Goal: Information Seeking & Learning: Learn about a topic

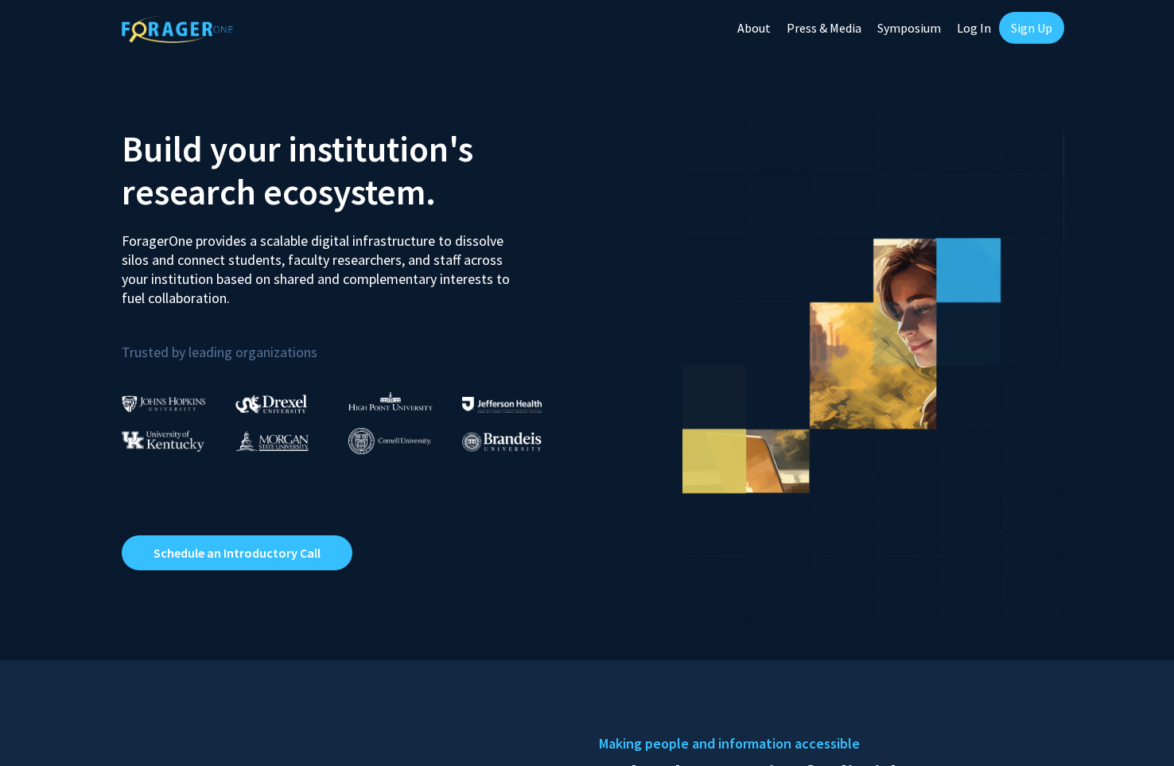
click at [970, 25] on link "Log In" at bounding box center [974, 28] width 50 height 56
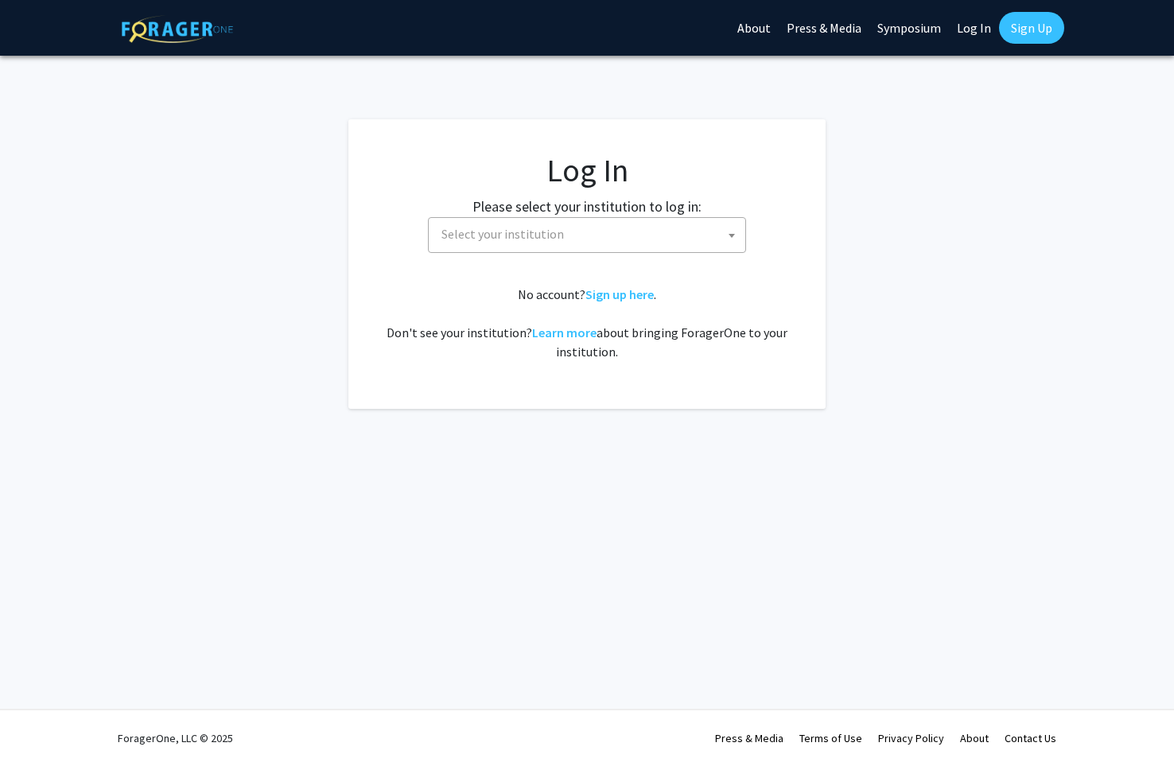
click at [624, 239] on span "Select your institution" at bounding box center [590, 234] width 310 height 33
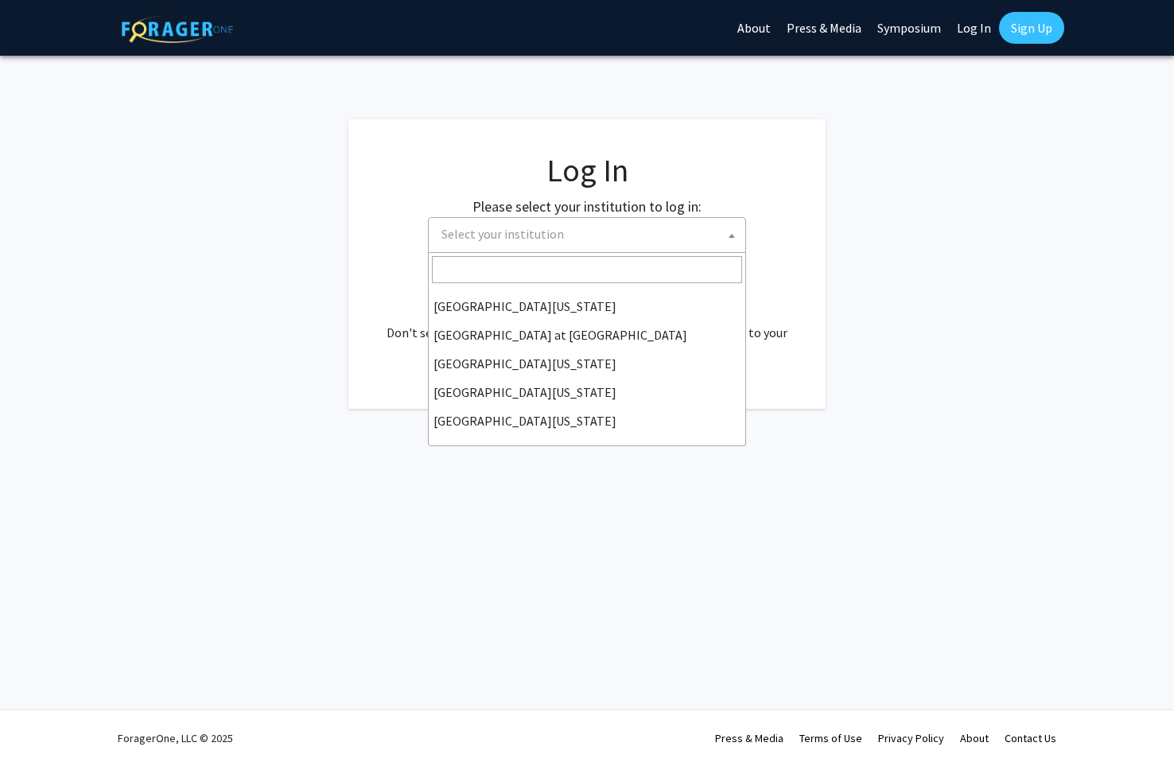
scroll to position [557, 0]
select select "21"
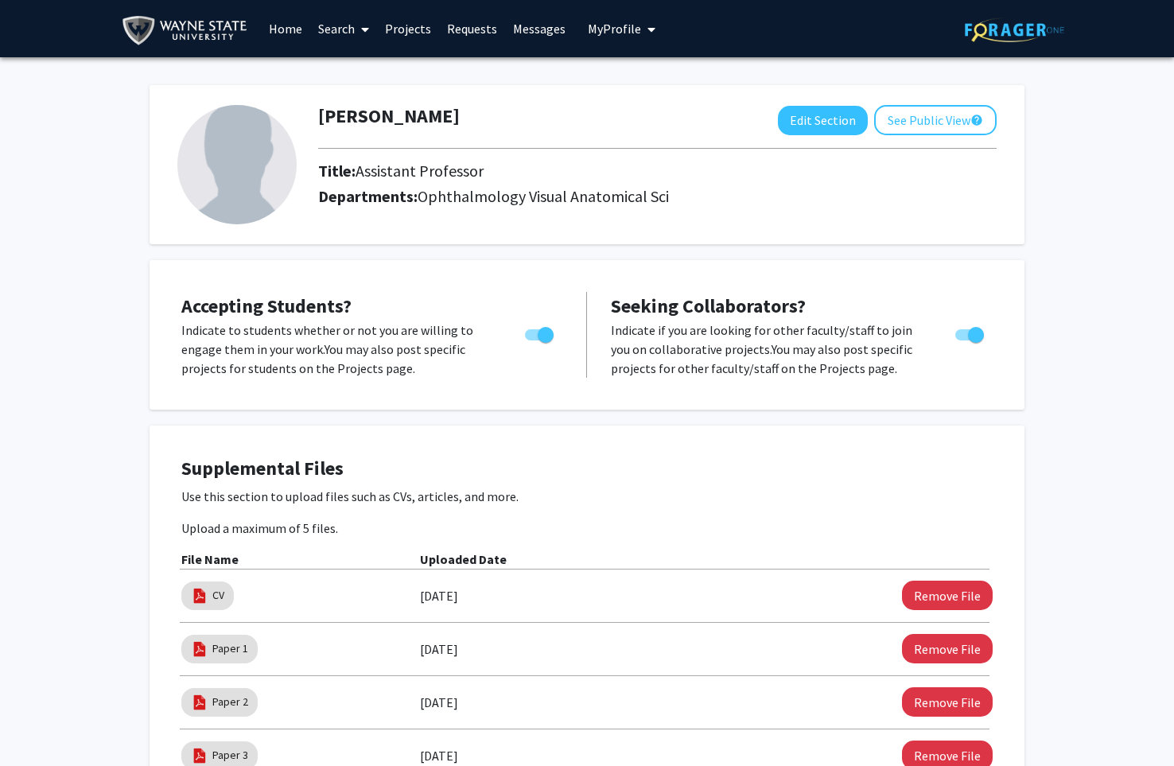
click at [250, 203] on img at bounding box center [236, 164] width 119 height 119
click at [812, 119] on button "Edit Section" at bounding box center [823, 120] width 90 height 29
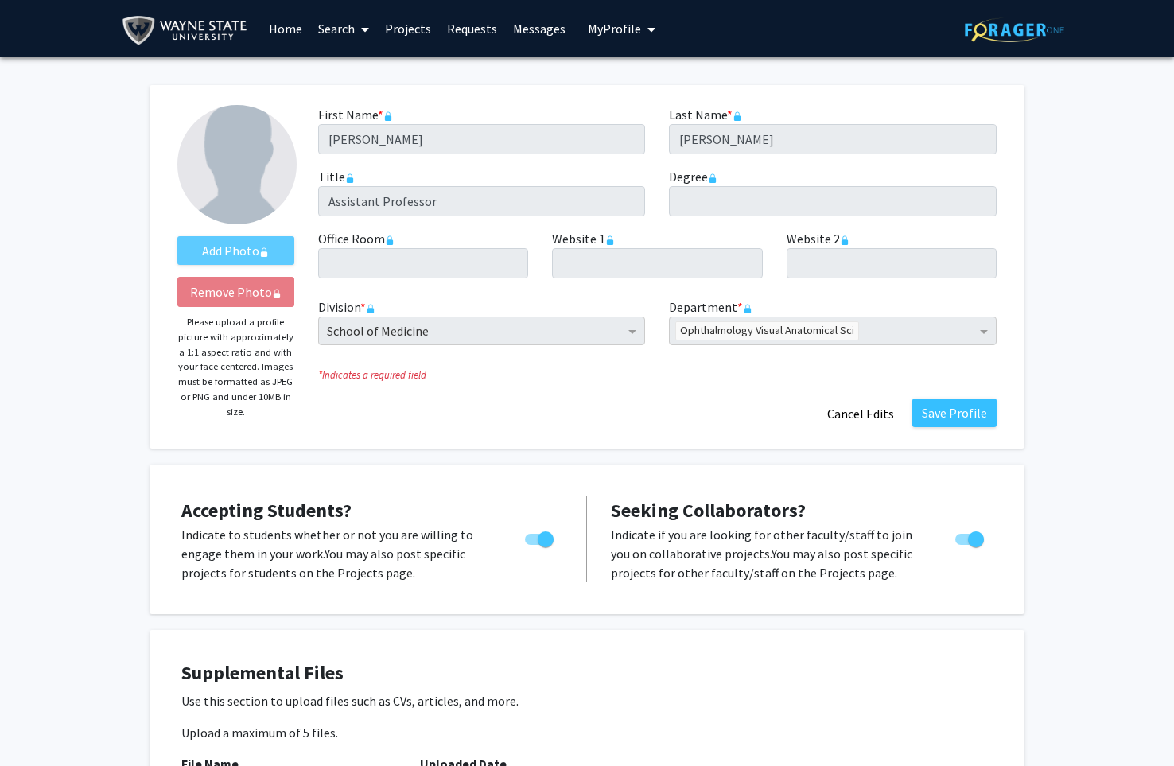
scroll to position [9, 0]
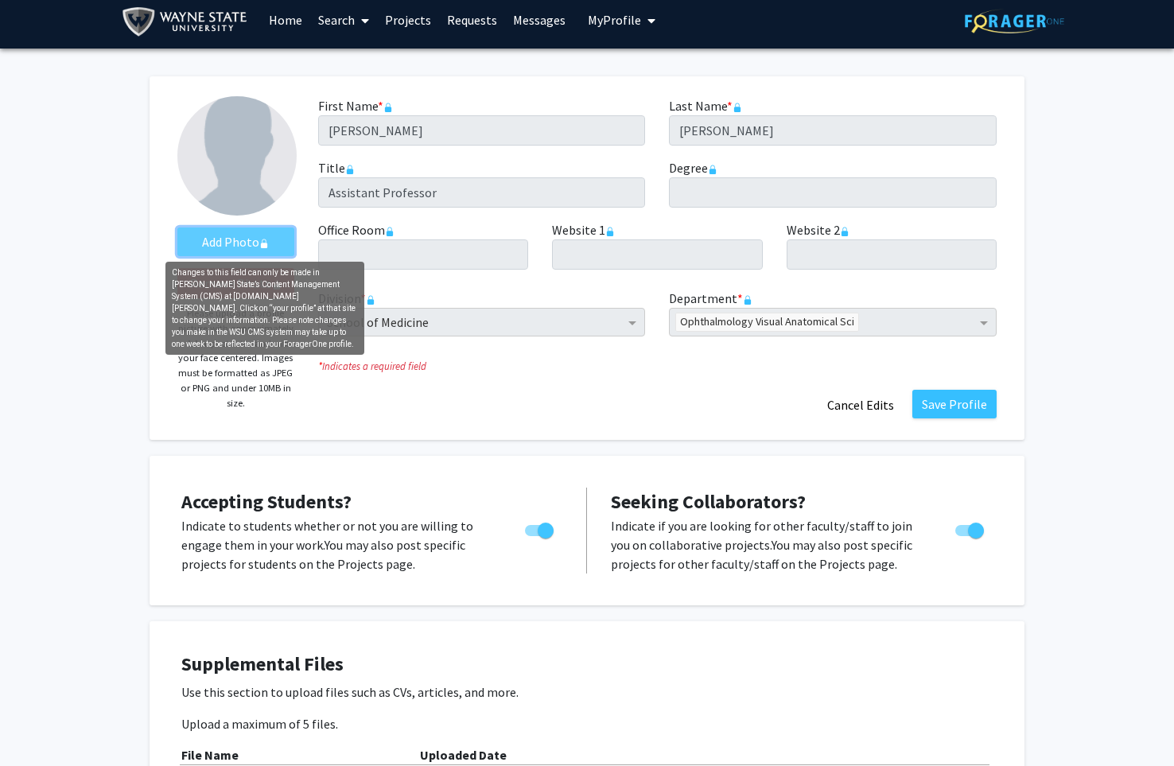
click at [263, 246] on rect "AddProfile Picture" at bounding box center [264, 246] width 6 height 6
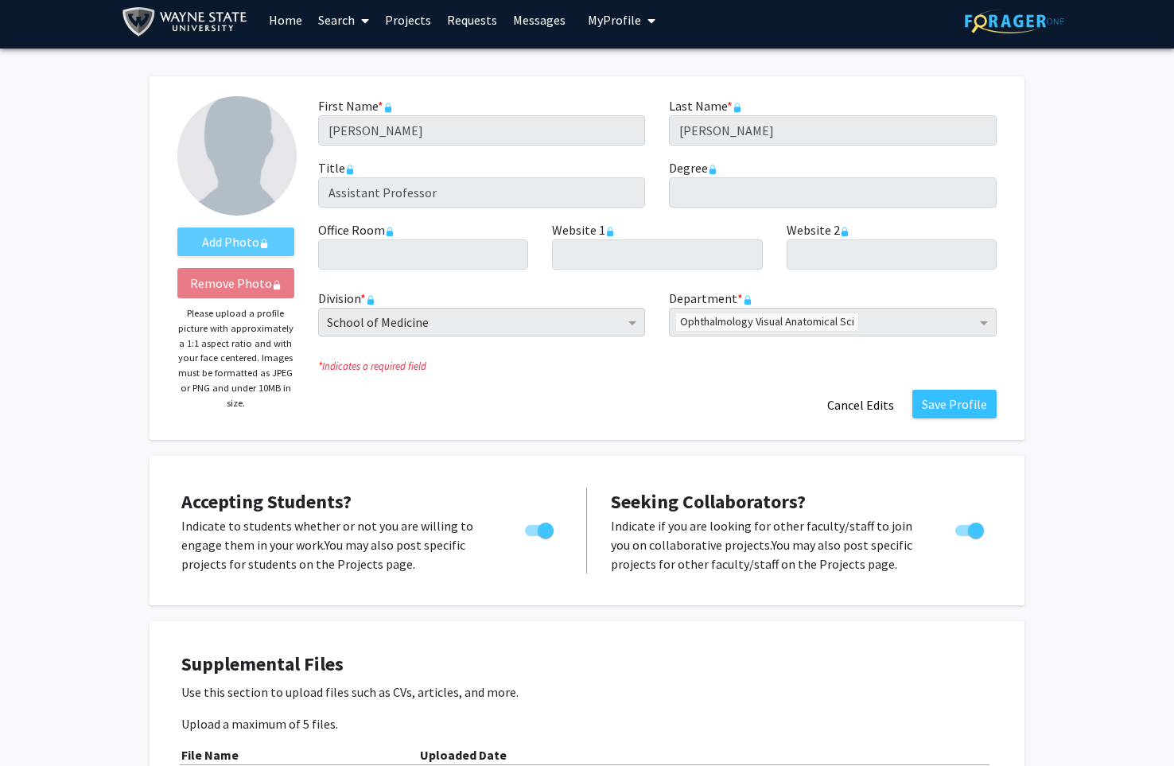
click at [515, 388] on fg-title-edit "First Name * required Michael Last Name * required Landowski Title required Ass…" at bounding box center [657, 258] width 678 height 324
click at [927, 406] on button "Save Profile" at bounding box center [954, 404] width 84 height 29
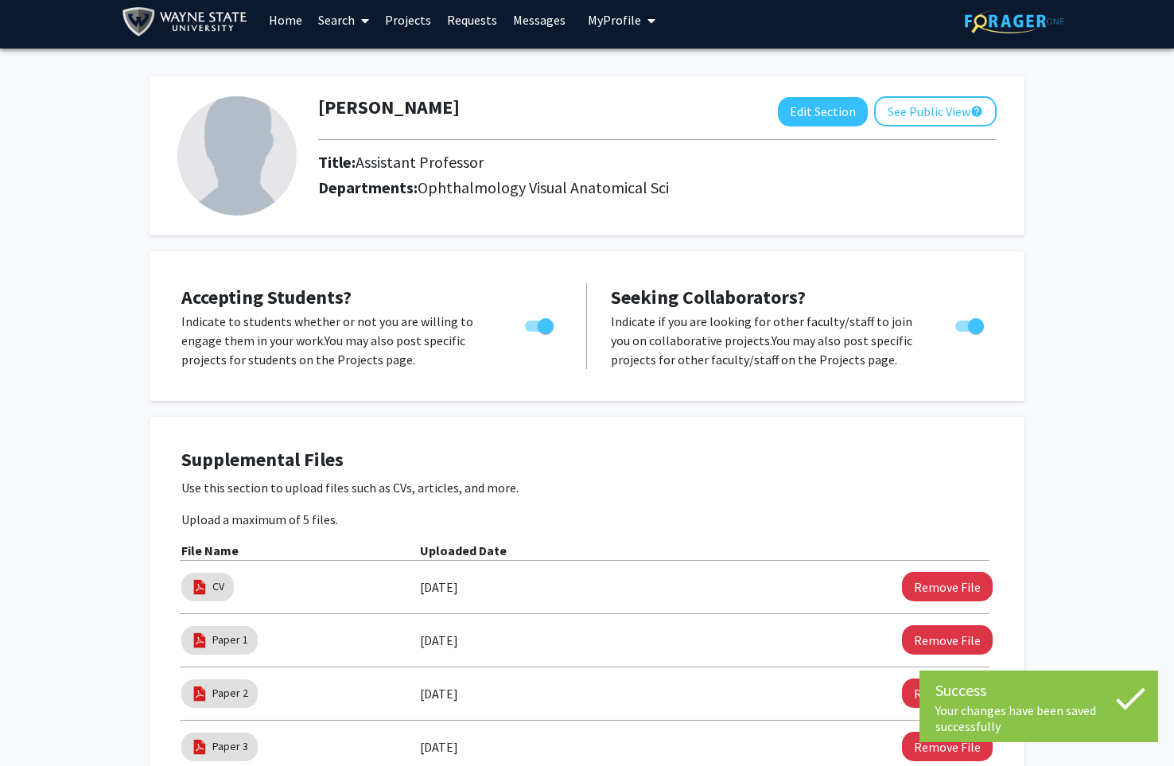
drag, startPoint x: 273, startPoint y: 18, endPoint x: 281, endPoint y: 19, distance: 8.0
click at [274, 18] on link "Home" at bounding box center [285, 20] width 49 height 56
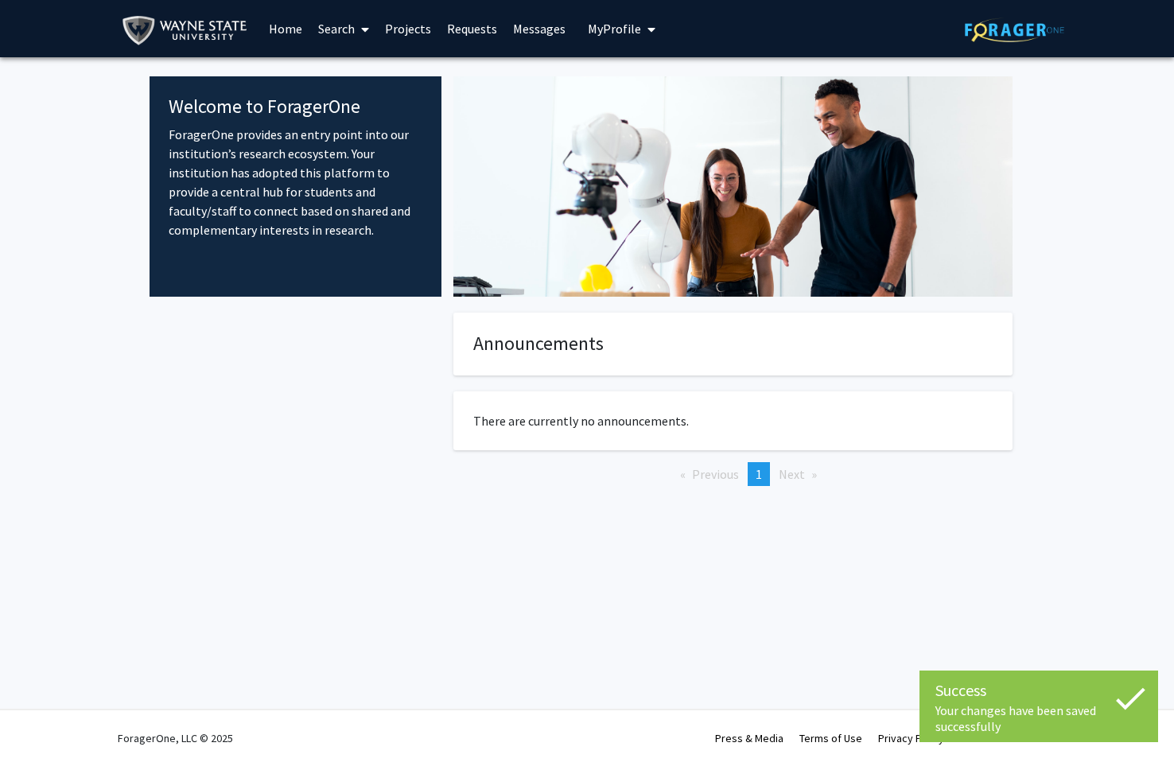
click at [317, 32] on link "Search" at bounding box center [343, 29] width 67 height 56
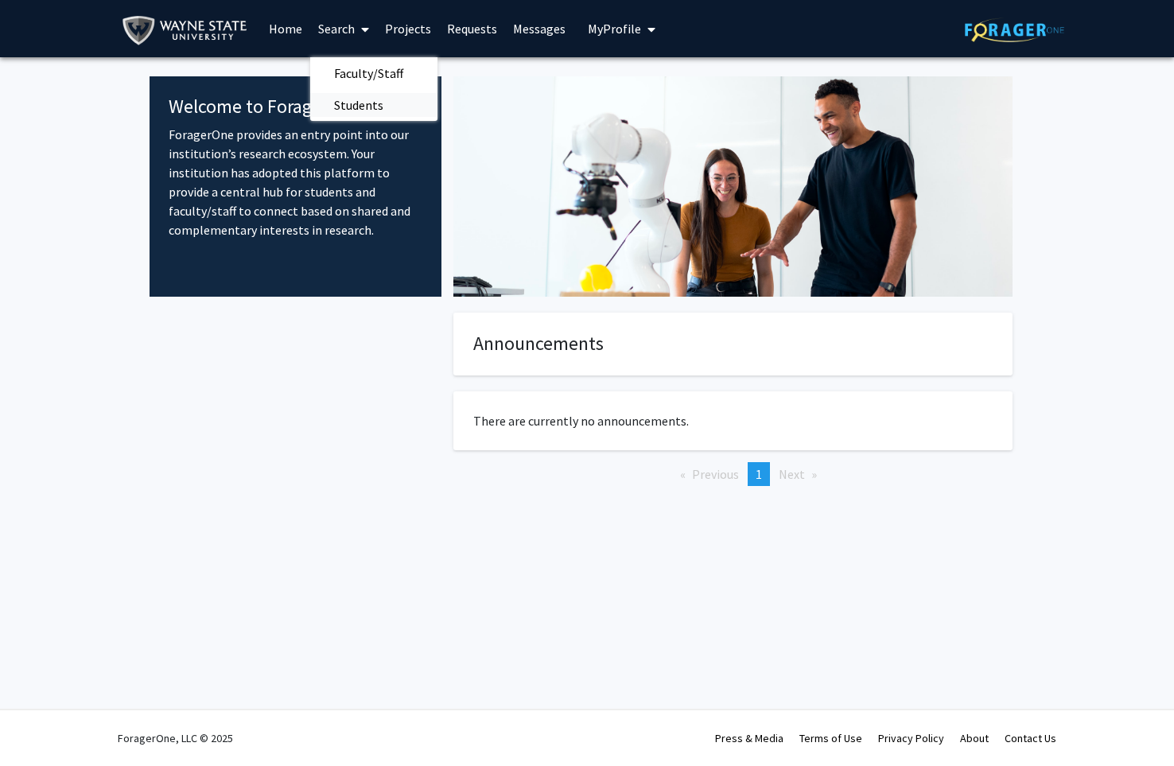
click at [371, 107] on span "Students" at bounding box center [358, 105] width 97 height 32
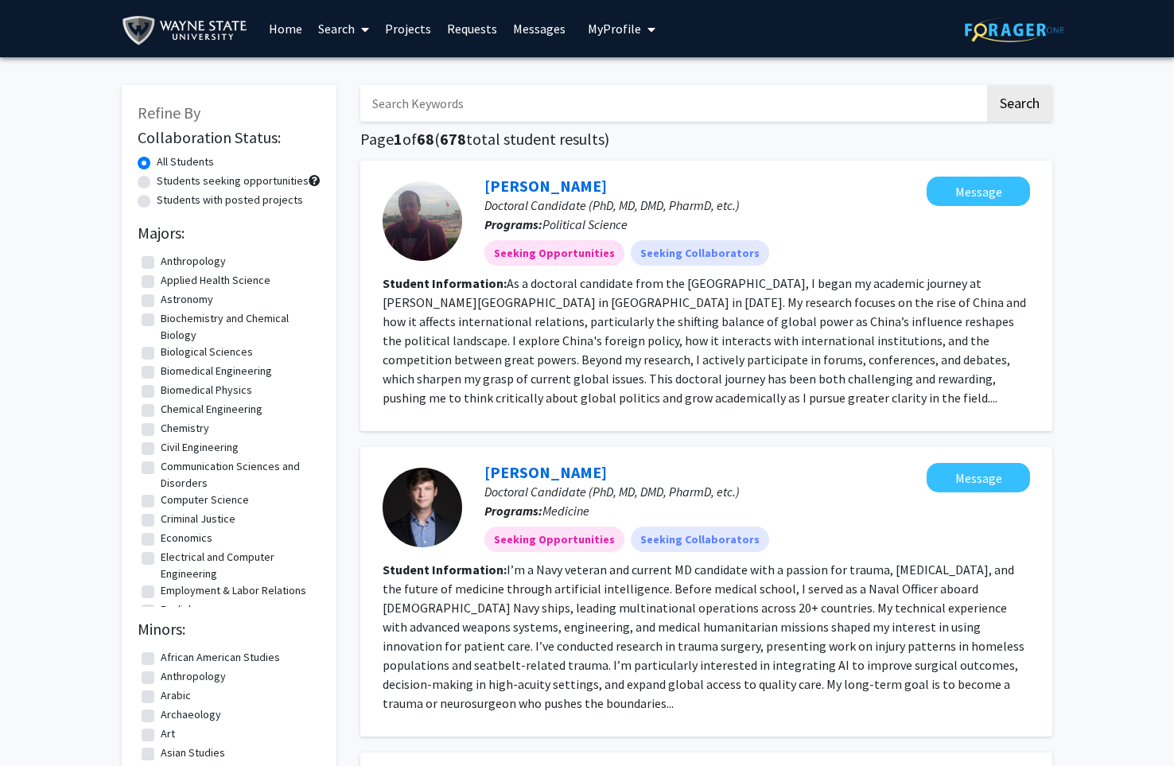
click at [161, 355] on label "Biological Sciences" at bounding box center [207, 352] width 92 height 17
click at [161, 354] on input "Biological Sciences" at bounding box center [166, 349] width 10 height 10
checkbox input "true"
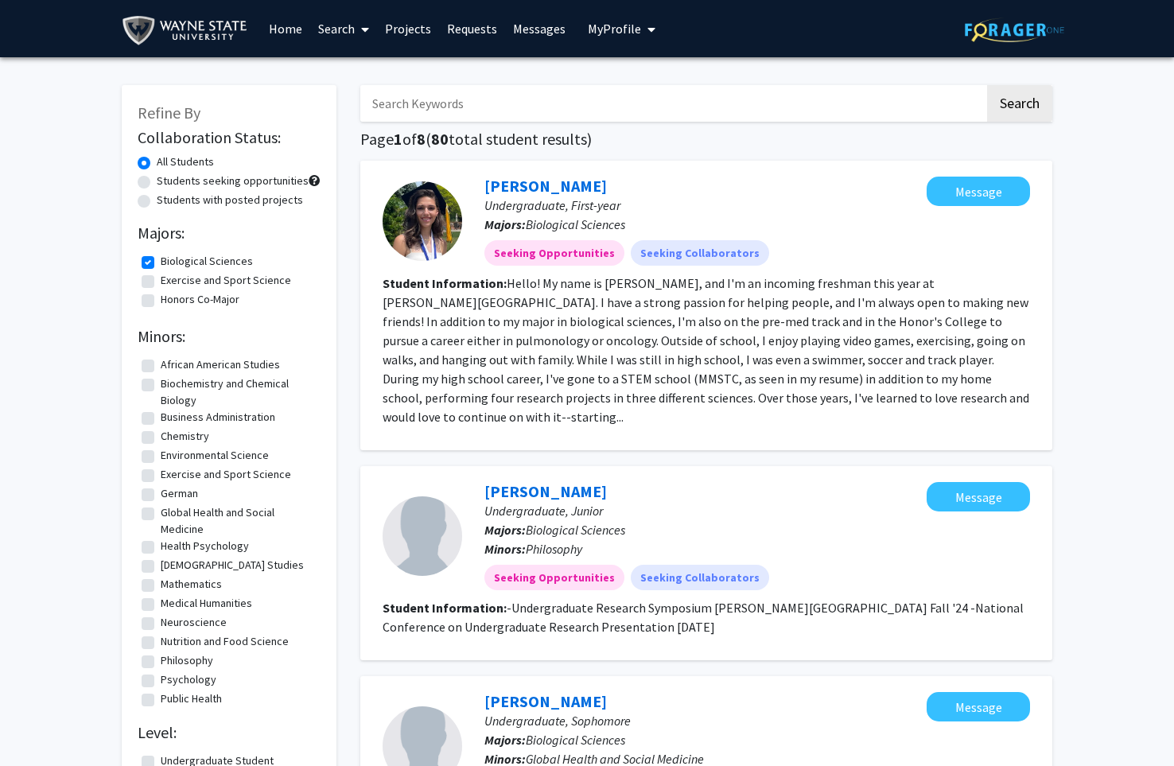
click at [161, 386] on label "Biochemistry and Chemical Biology" at bounding box center [239, 391] width 156 height 33
click at [161, 386] on input "Biochemistry and Chemical Biology" at bounding box center [166, 380] width 10 height 10
checkbox input "true"
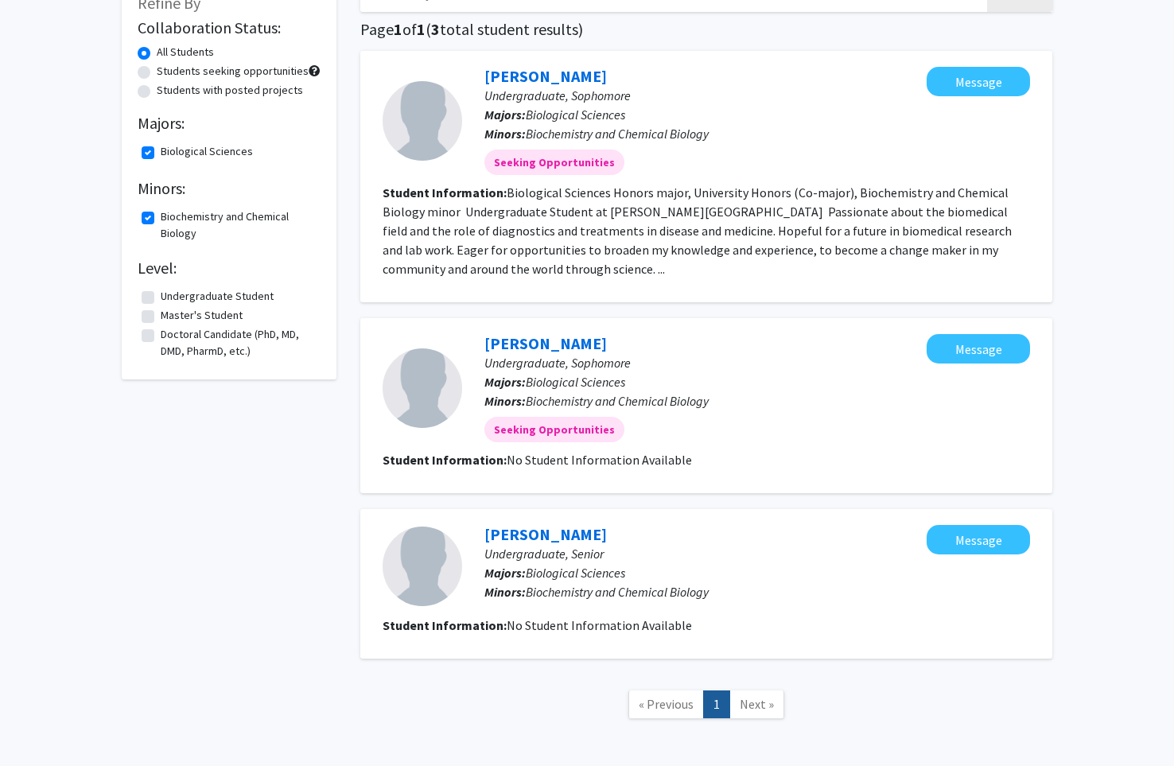
scroll to position [112, 0]
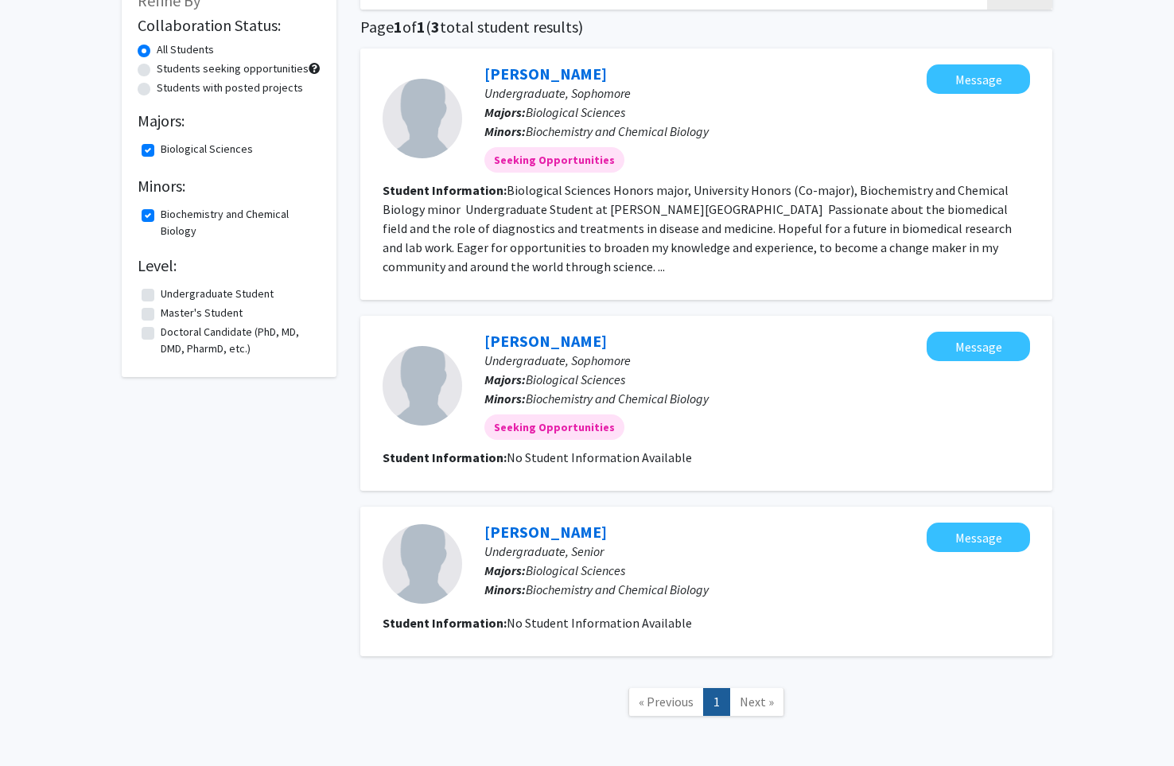
click at [154, 155] on fg-checkbox "Biological Sciences Biological Sciences" at bounding box center [229, 150] width 175 height 19
click at [161, 150] on label "Biological Sciences" at bounding box center [207, 149] width 92 height 17
click at [161, 150] on input "Biological Sciences" at bounding box center [166, 146] width 10 height 10
checkbox input "false"
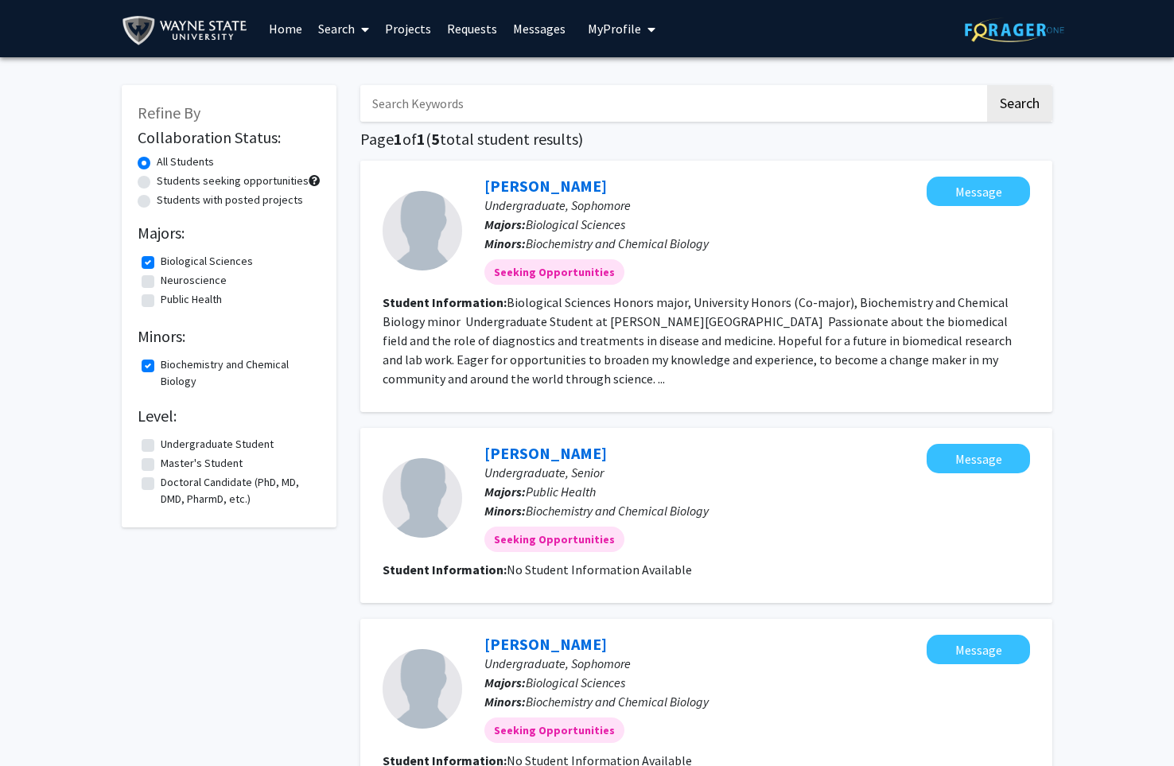
checkbox input "true"
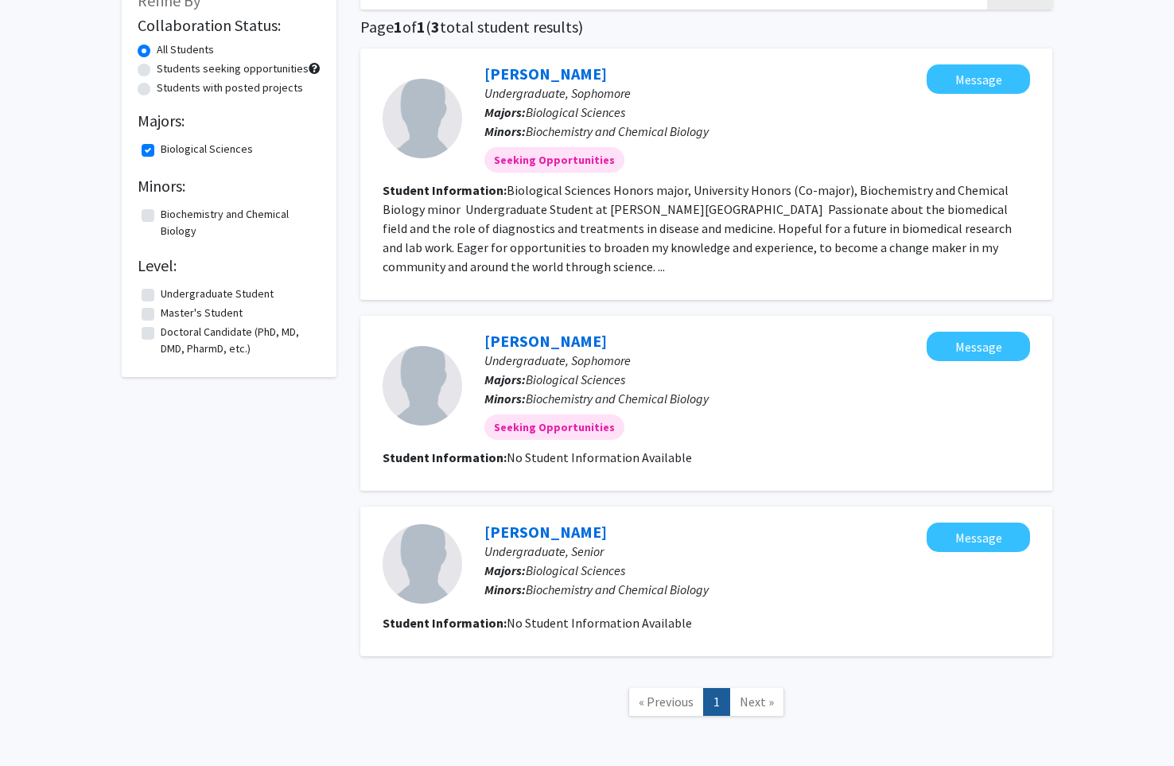
checkbox input "false"
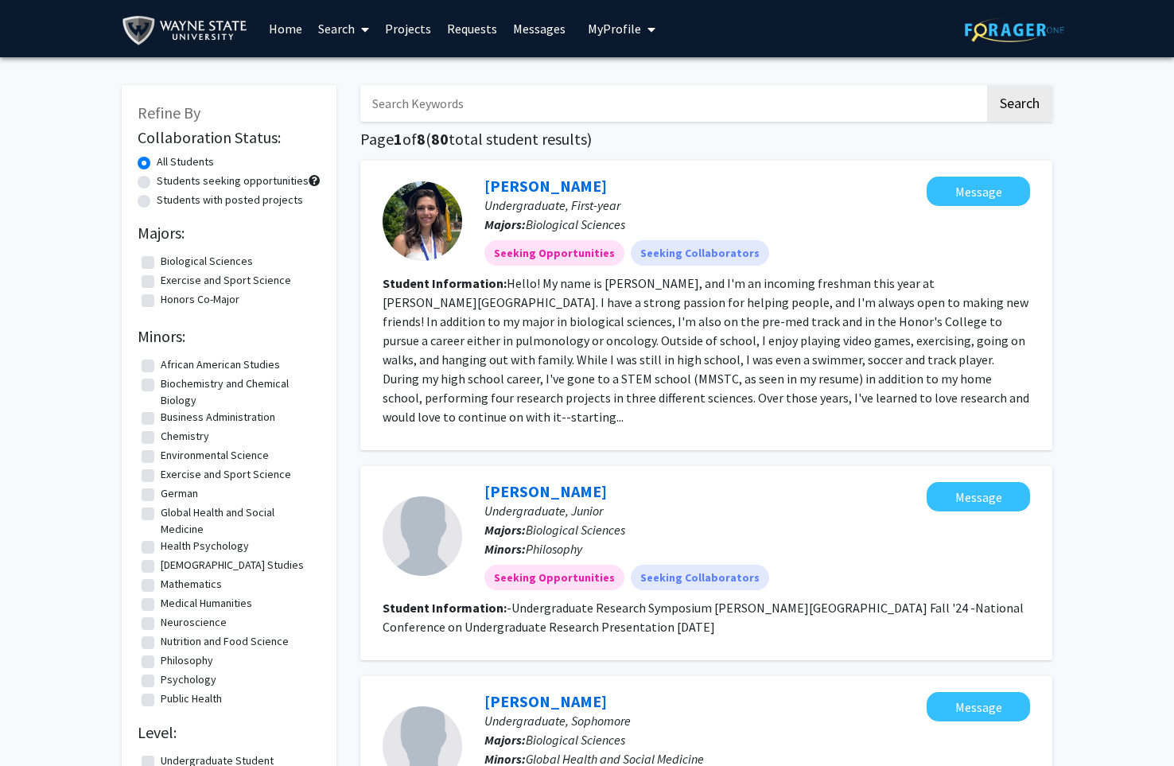
checkbox input "false"
